Goal: Register for event/course

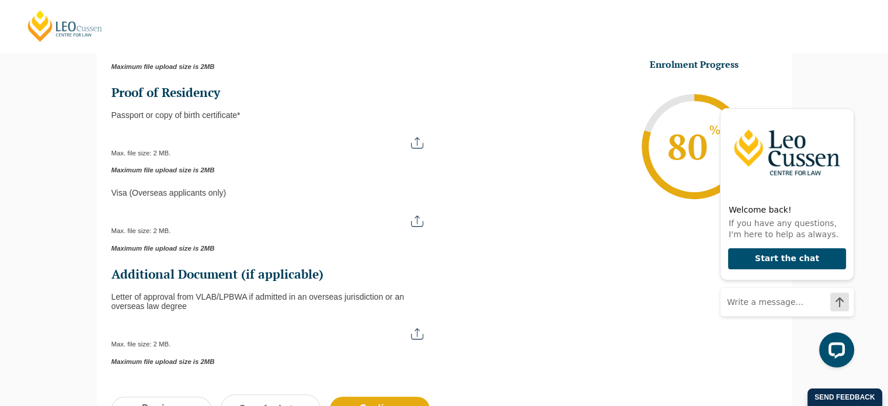
scroll to position [334, 0]
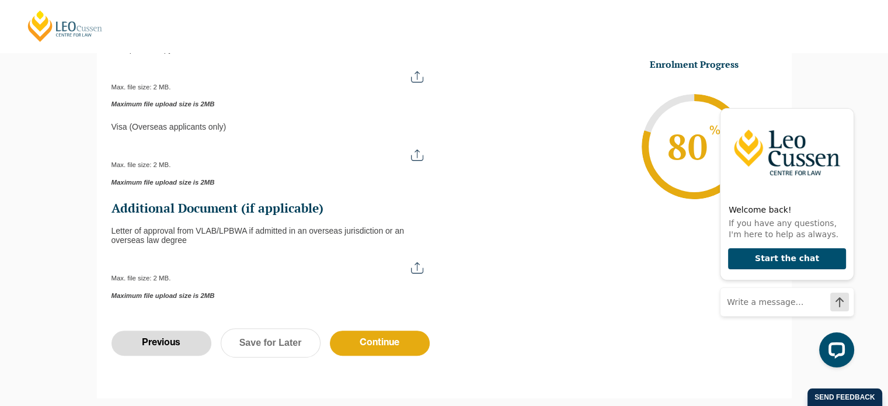
click at [163, 340] on input "Previous" at bounding box center [162, 343] width 100 height 25
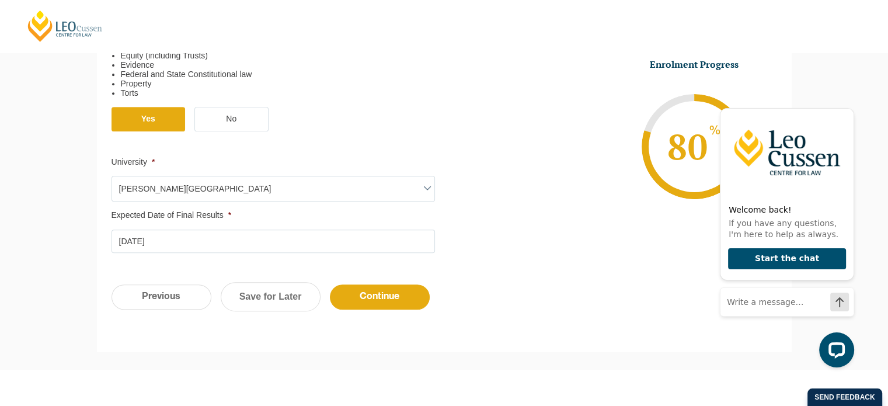
scroll to position [509, 0]
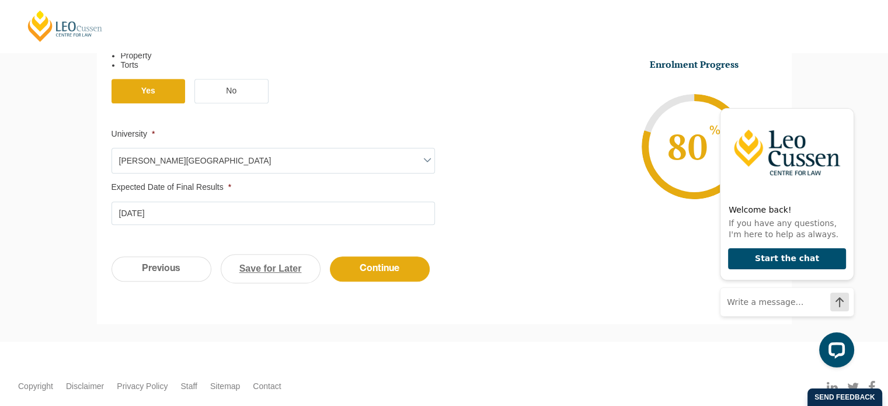
click at [280, 264] on link "Save for Later" at bounding box center [271, 268] width 100 height 29
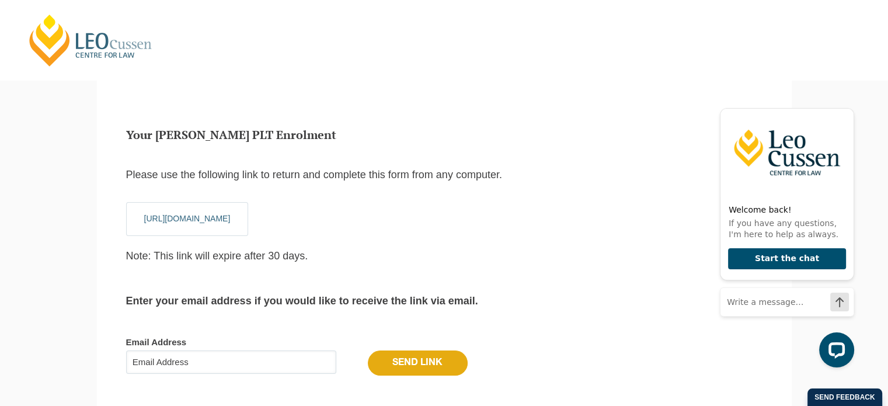
scroll to position [0, 0]
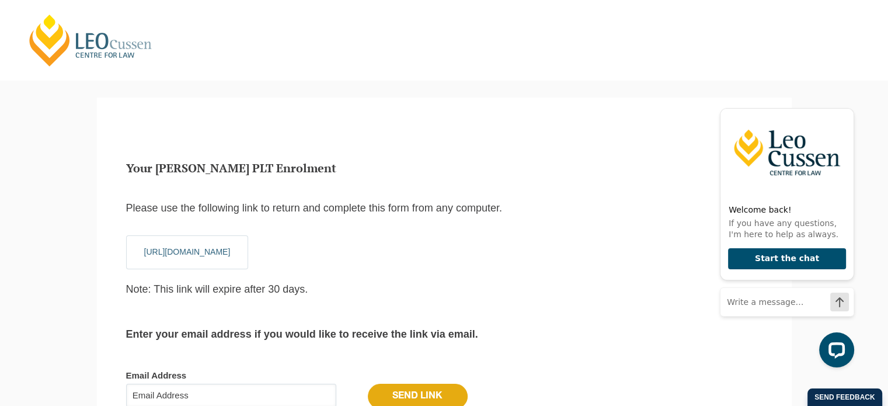
click at [231, 251] on link "https://www.leocussen.edu.au/practical-legal-training/enrol/?entry_token=300802…" at bounding box center [187, 251] width 86 height 9
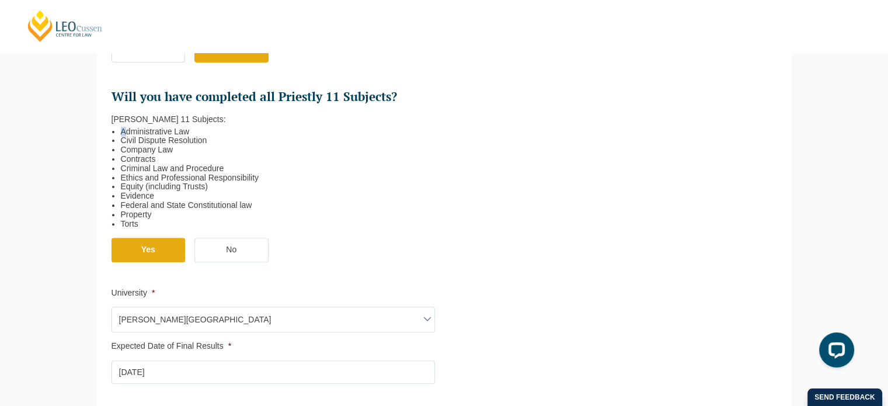
drag, startPoint x: 120, startPoint y: 130, endPoint x: 127, endPoint y: 133, distance: 7.6
click at [127, 133] on ol "Administrative Law Civil Dispute Resolution Company Law Contracts Criminal Law …" at bounding box center [269, 176] width 314 height 105
click at [117, 131] on ol "Administrative Law Civil Dispute Resolution Company Law Contracts Criminal Law …" at bounding box center [269, 176] width 314 height 105
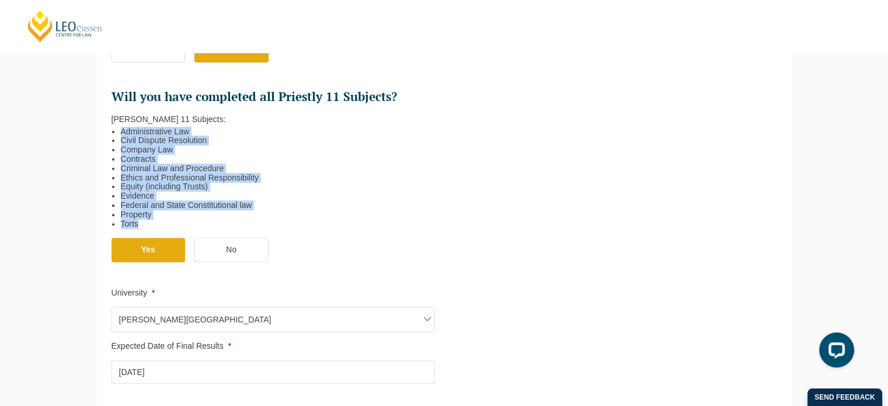
drag, startPoint x: 121, startPoint y: 129, endPoint x: 168, endPoint y: 221, distance: 103.2
click at [168, 221] on ol "Administrative Law Civil Dispute Resolution Company Law Contracts Criminal Law …" at bounding box center [269, 176] width 314 height 105
copy ol "Administrative Law Civil Dispute Resolution Company Law Contracts Criminal Law …"
click at [336, 204] on li "Federal and State Constitutional law" at bounding box center [273, 205] width 305 height 9
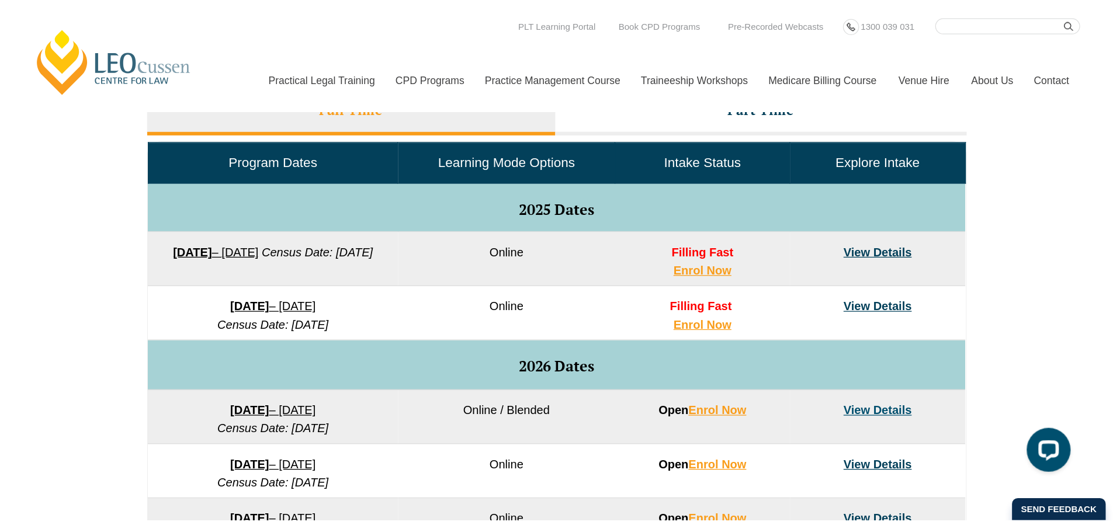
scroll to position [526, 0]
